Goal: Transaction & Acquisition: Obtain resource

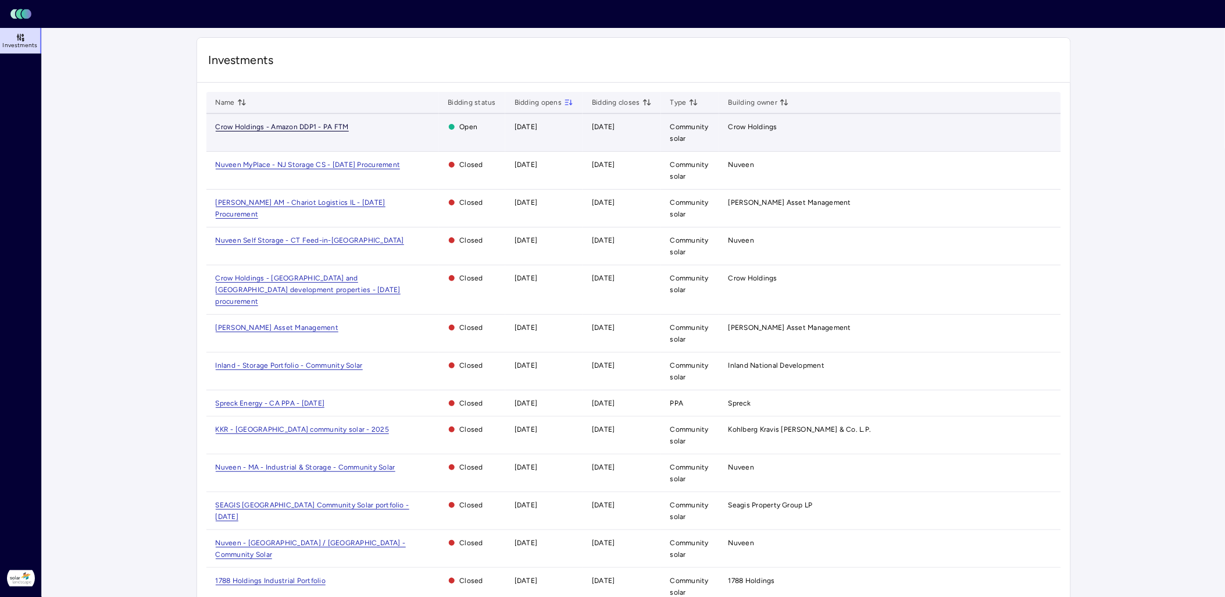
click at [314, 123] on span "Crow Holdings - Amazon DDP1 - PA FTM" at bounding box center [282, 127] width 133 height 9
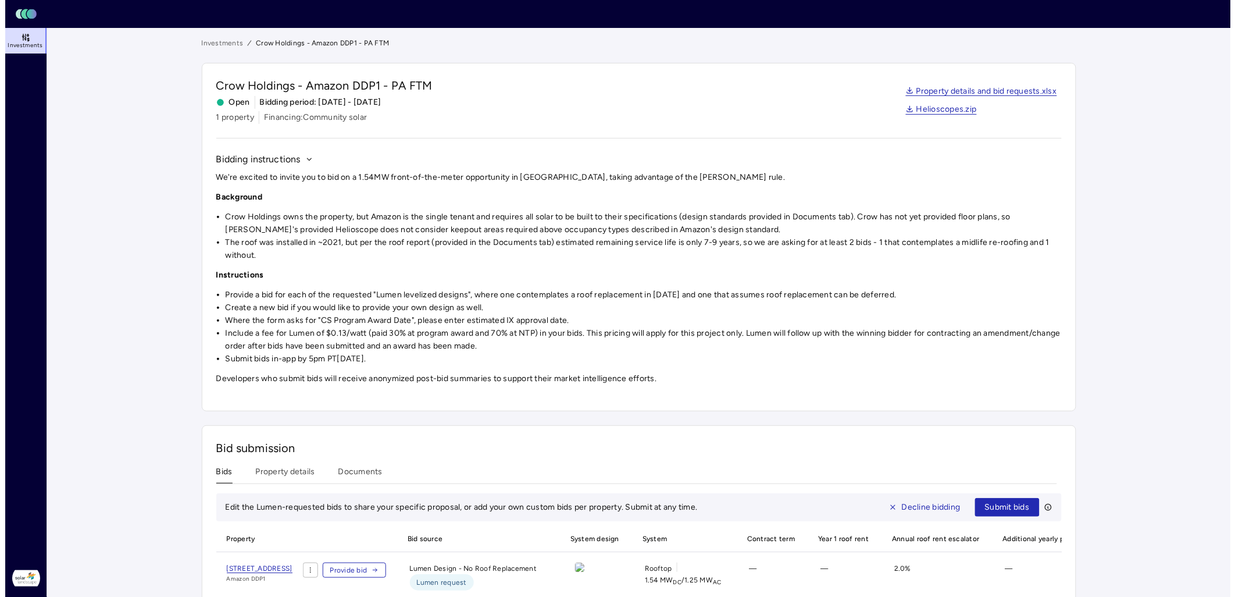
scroll to position [121, 0]
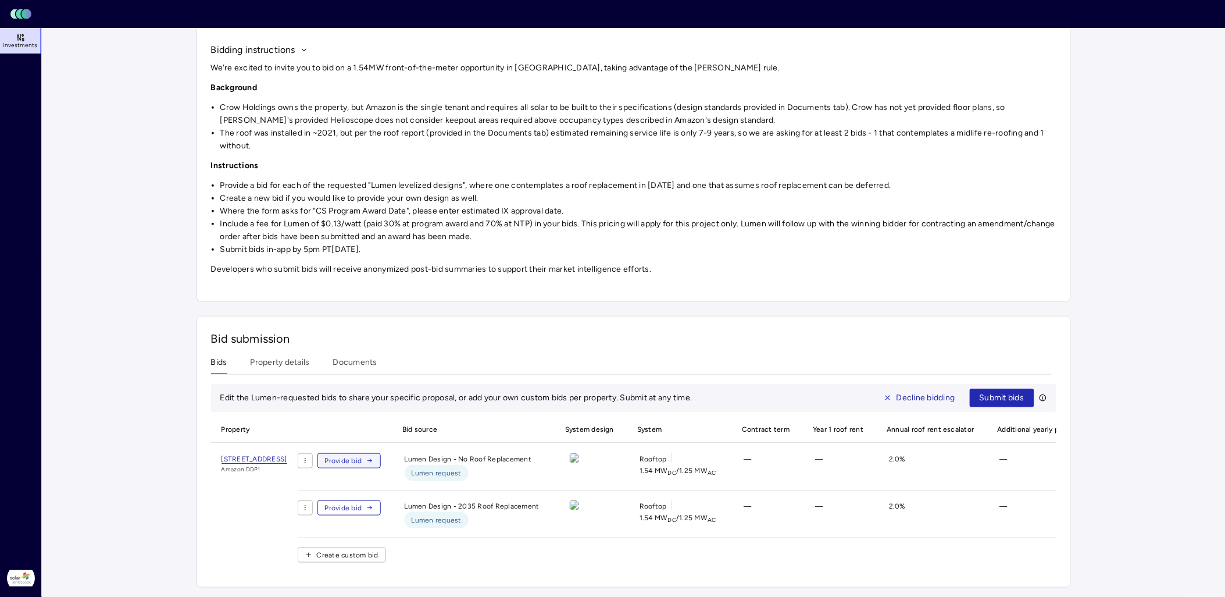
click at [362, 406] on span "Provide bid" at bounding box center [343, 461] width 37 height 12
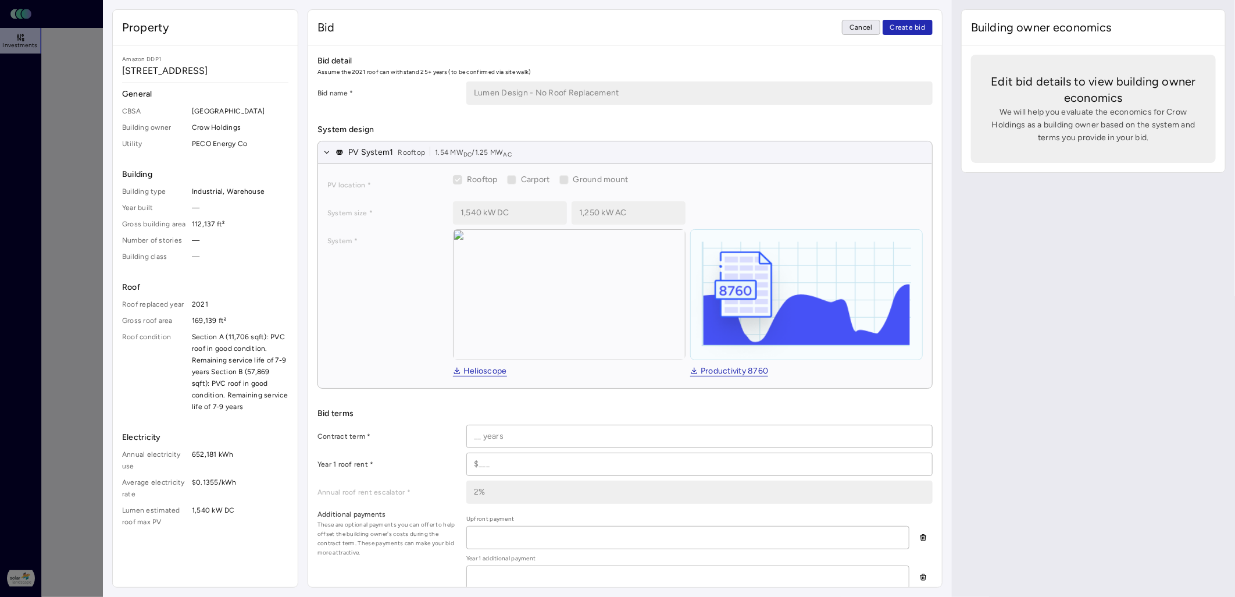
click at [812, 22] on span "Cancel" at bounding box center [861, 28] width 23 height 12
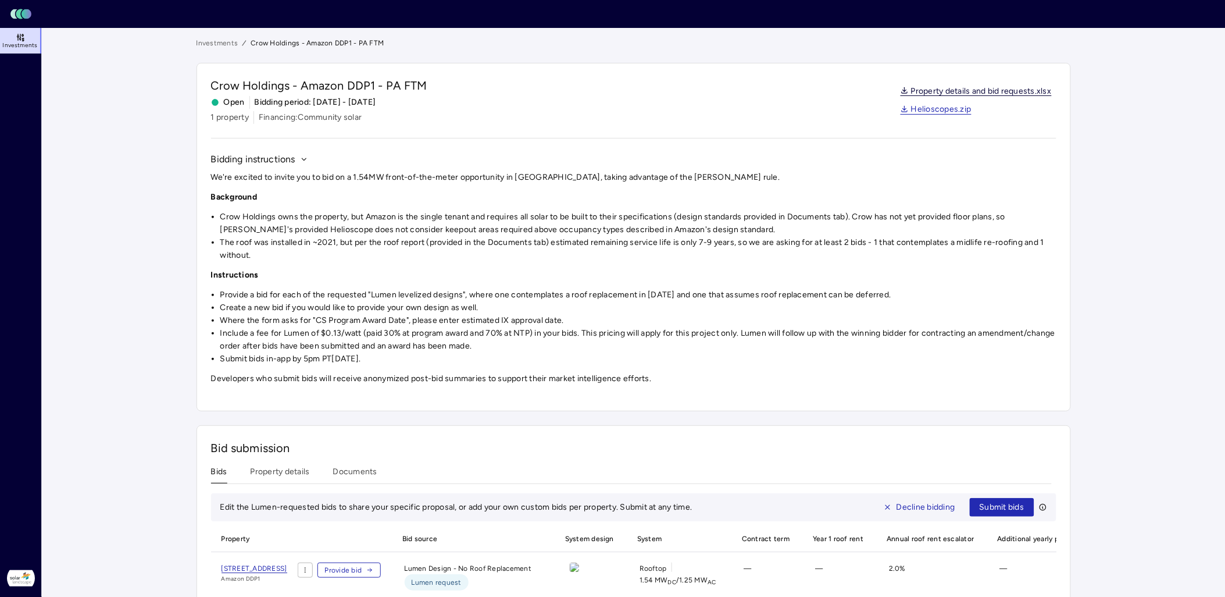
click at [812, 90] on link "Property details and bid requests.xlsx" at bounding box center [976, 91] width 151 height 9
